Goal: Find specific fact: Find contact information

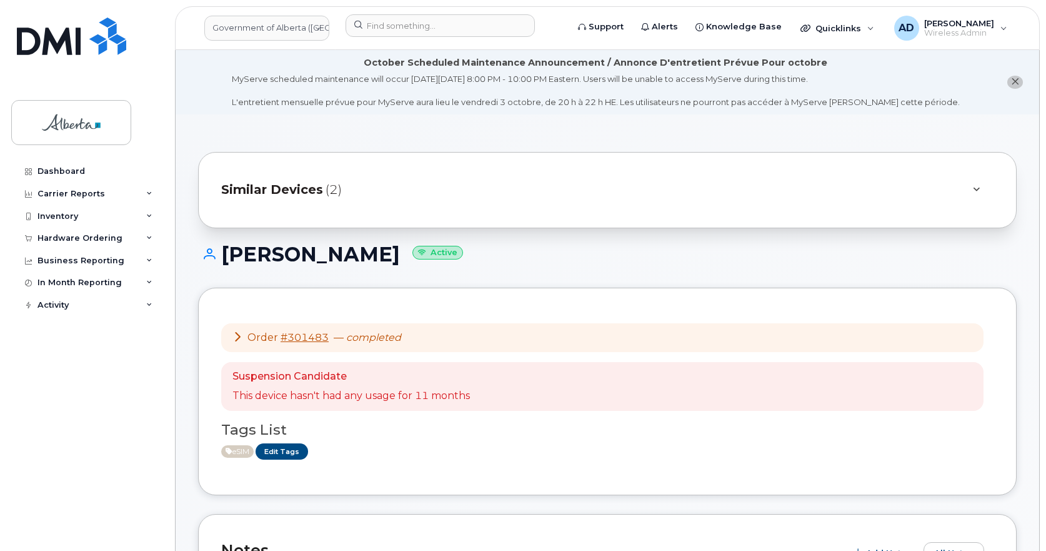
scroll to position [438, 0]
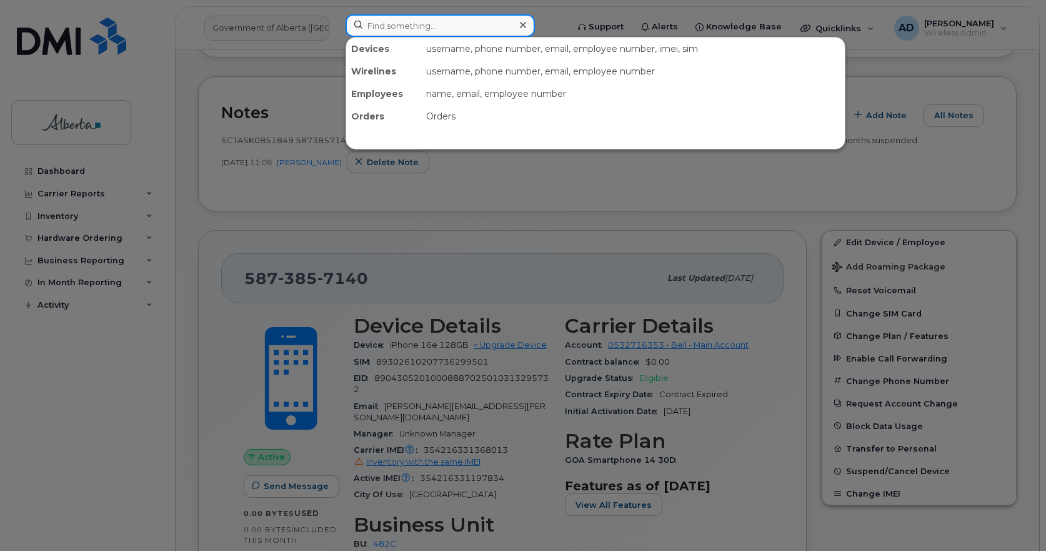
click at [391, 27] on input at bounding box center [440, 25] width 189 height 23
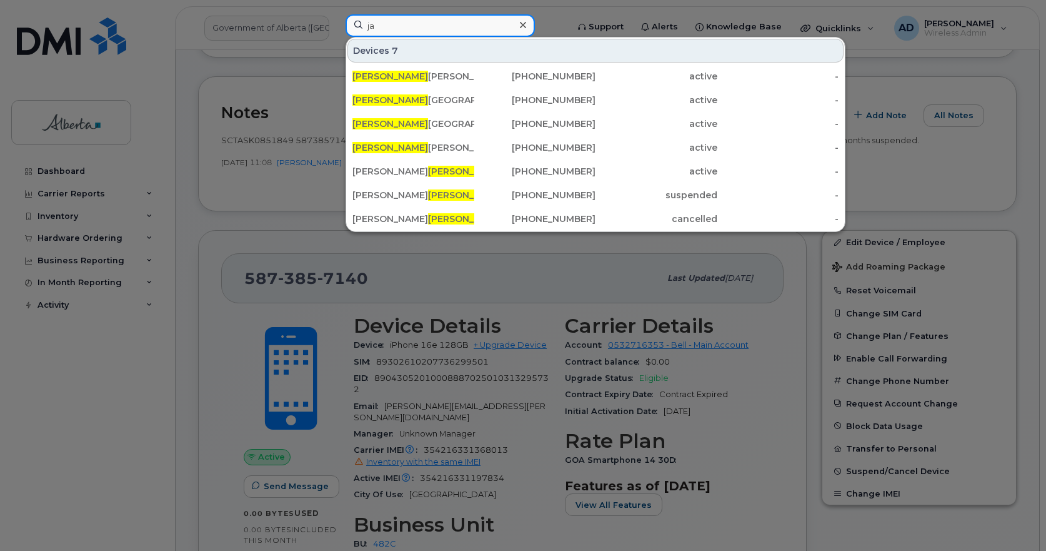
type input "j"
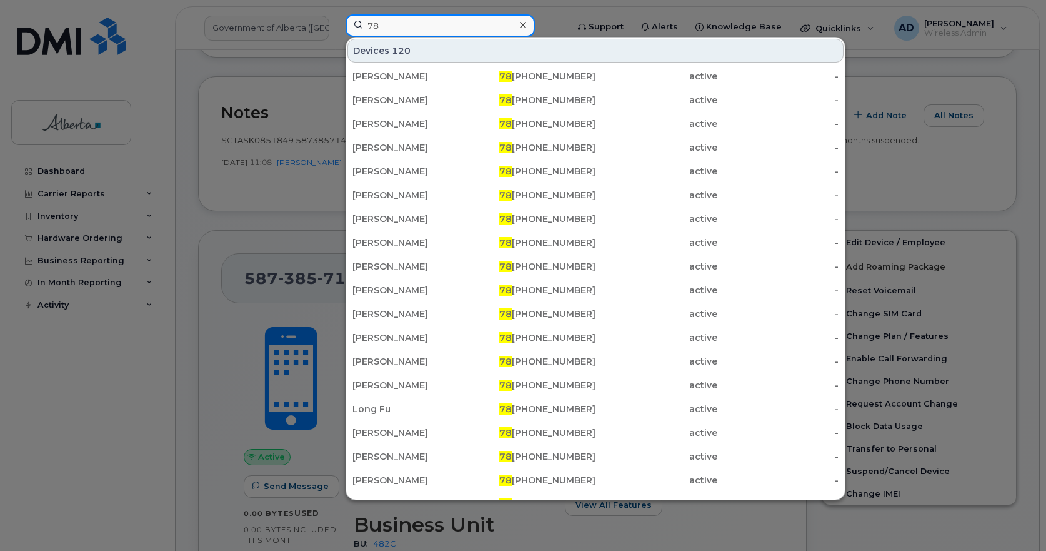
type input "7"
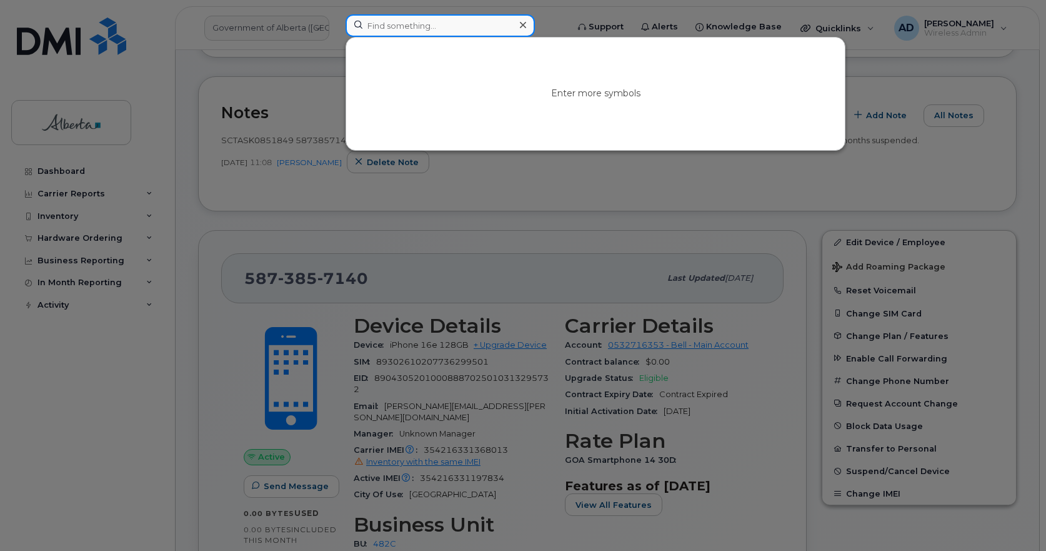
click at [437, 30] on input at bounding box center [440, 25] width 189 height 23
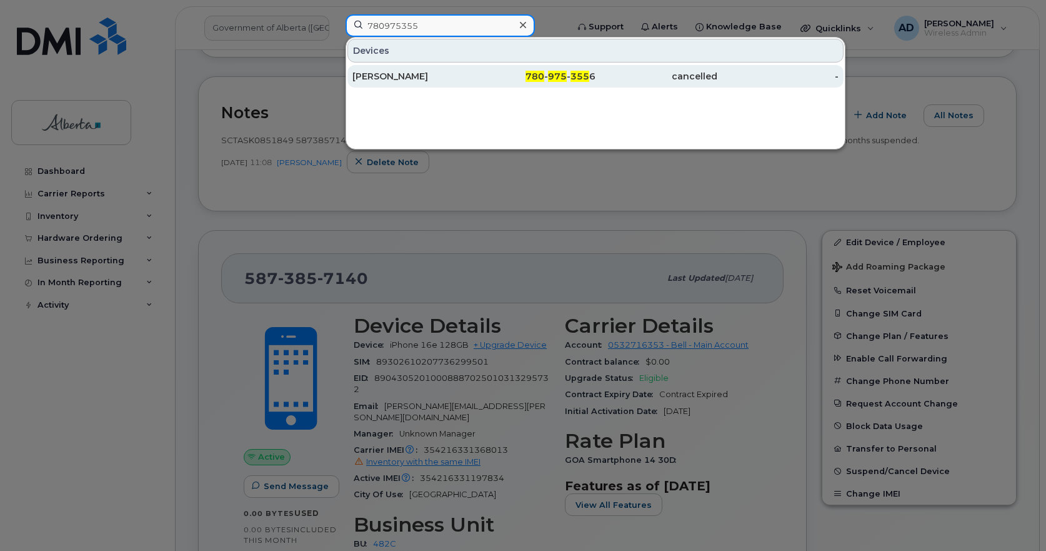
type input "780975355"
click at [386, 75] on div "[PERSON_NAME]" at bounding box center [414, 76] width 122 height 13
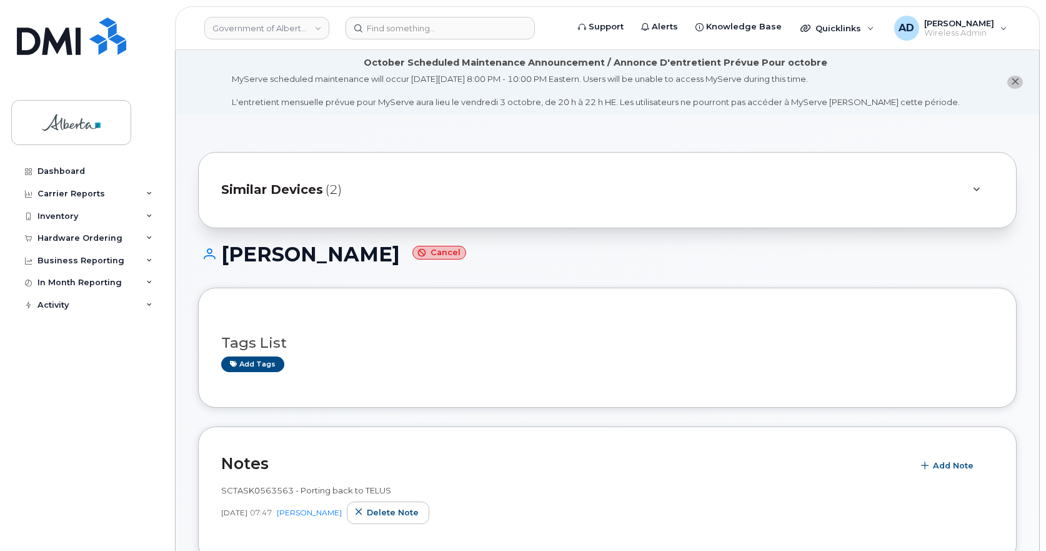
drag, startPoint x: 361, startPoint y: 253, endPoint x: 224, endPoint y: 264, distance: 137.4
click at [224, 264] on h1 "[PERSON_NAME] Cancel" at bounding box center [607, 254] width 819 height 22
copy h1 "[PERSON_NAME]"
